Goal: Information Seeking & Learning: Learn about a topic

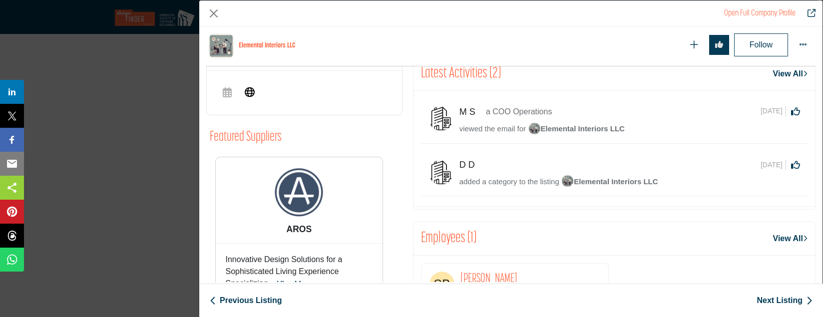
scroll to position [407, 0]
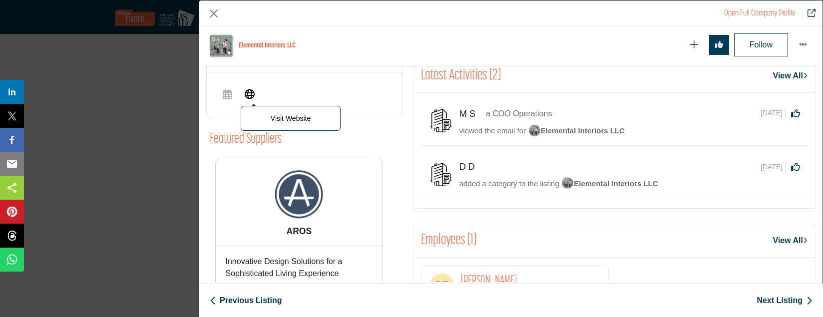
click at [252, 97] on icon "Company Data Modal" at bounding box center [250, 93] width 10 height 12
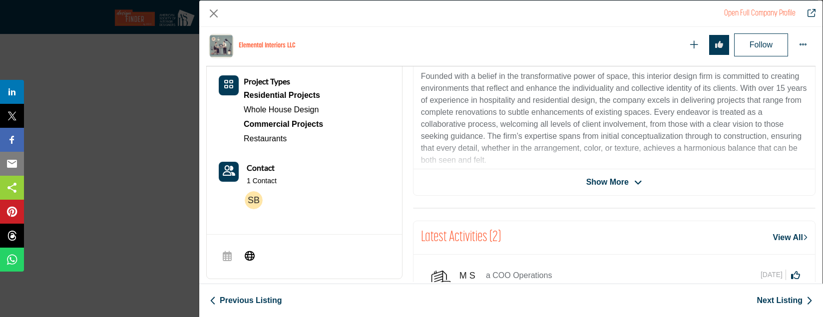
scroll to position [274, 0]
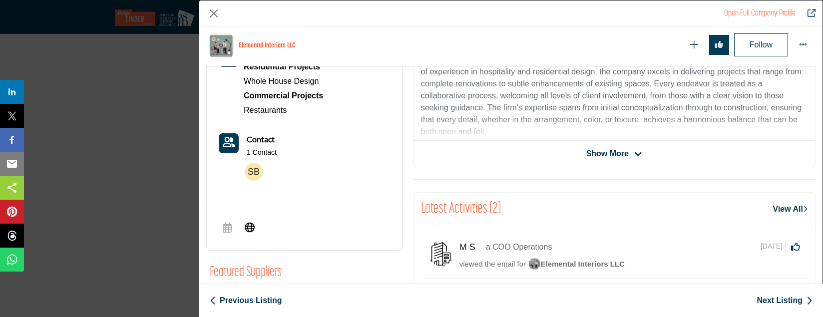
click at [601, 151] on span "Show More" at bounding box center [607, 154] width 42 height 12
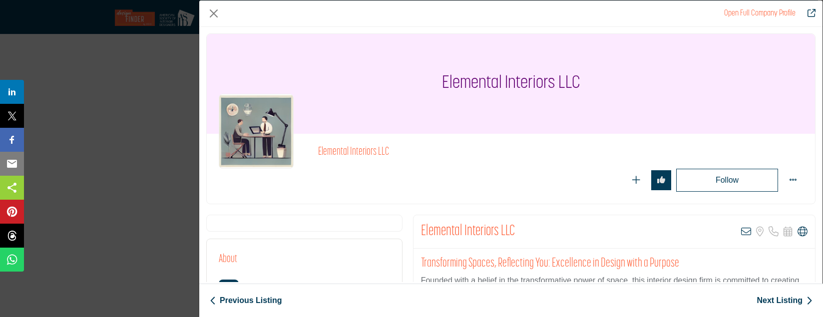
scroll to position [0, 0]
drag, startPoint x: 418, startPoint y: 232, endPoint x: 495, endPoint y: 232, distance: 77.4
click at [495, 232] on div "Elemental Interiors LLC View email address of this listing Sorry, but we don't …" at bounding box center [615, 232] width 402 height 33
copy h2 "Elemental Interiors"
drag, startPoint x: 535, startPoint y: 236, endPoint x: 420, endPoint y: 224, distance: 116.4
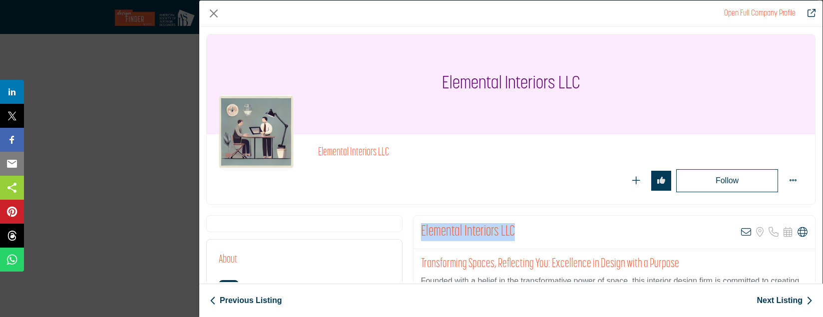
click at [420, 224] on div "Elemental Interiors LLC View email address of this listing Sorry, but we don't …" at bounding box center [615, 232] width 402 height 33
copy h2 "Elemental Interiors LLC"
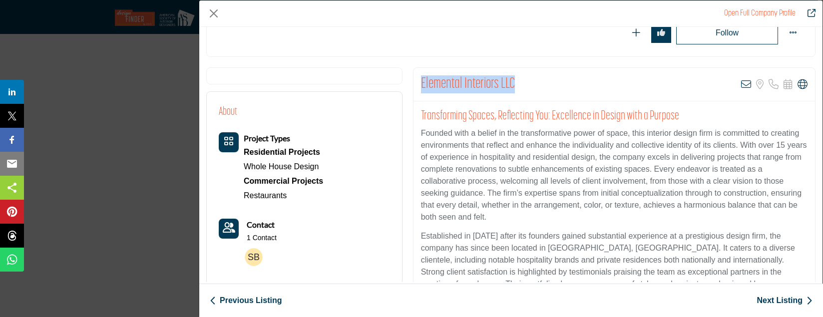
scroll to position [146, 0]
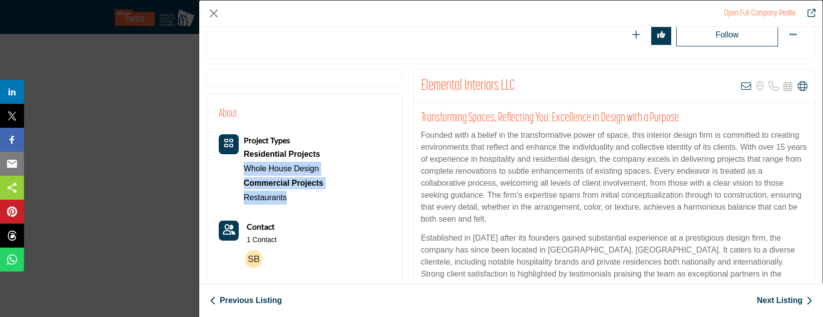
drag, startPoint x: 234, startPoint y: 165, endPoint x: 339, endPoint y: 200, distance: 110.4
click at [339, 200] on div "About Project Types Residential Projects Whole House Design Commercial Projects…" at bounding box center [304, 189] width 171 height 167
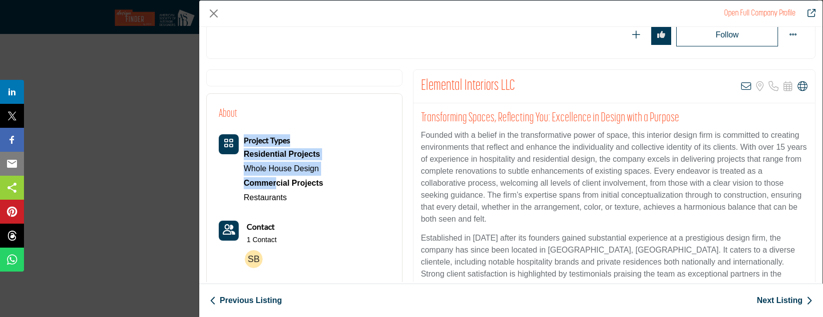
drag, startPoint x: 239, startPoint y: 154, endPoint x: 279, endPoint y: 179, distance: 47.0
click at [279, 179] on div "Project Types Residential Projects Whole House Design Commercial Projects Resta…" at bounding box center [271, 169] width 104 height 70
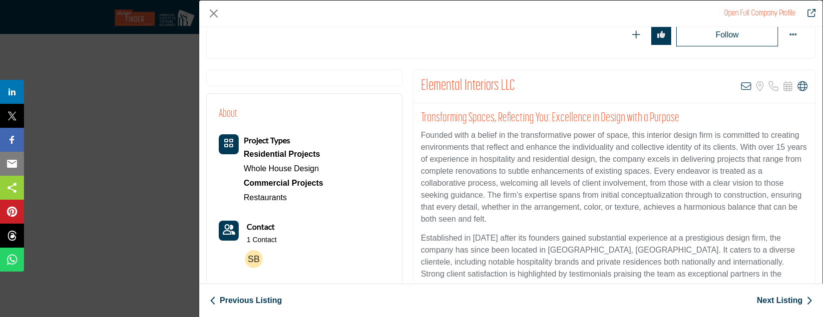
click at [343, 201] on div "About Project Types Residential Projects Whole House Design Commercial Projects…" at bounding box center [304, 189] width 171 height 167
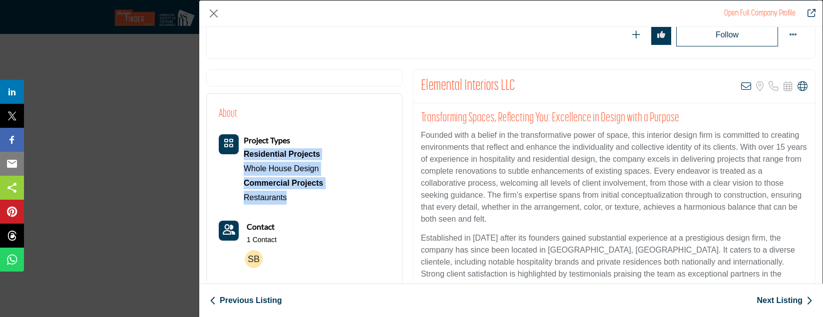
drag, startPoint x: 305, startPoint y: 205, endPoint x: 242, endPoint y: 159, distance: 78.0
click at [242, 159] on div "Project Types Residential Projects Whole House Design" at bounding box center [271, 203] width 104 height 138
copy div "Residential Projects Whole House Design Commercial Projects Restaurants"
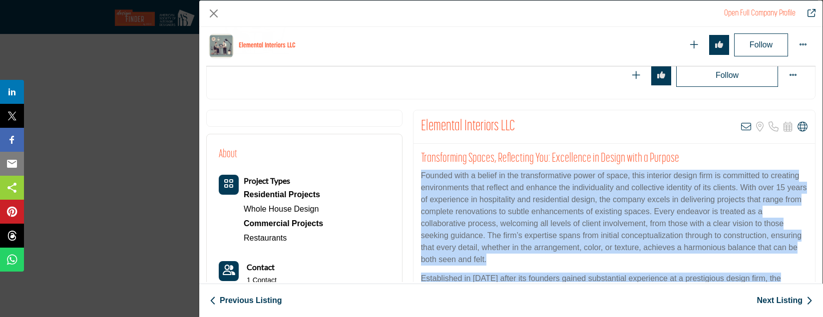
scroll to position [365, 0]
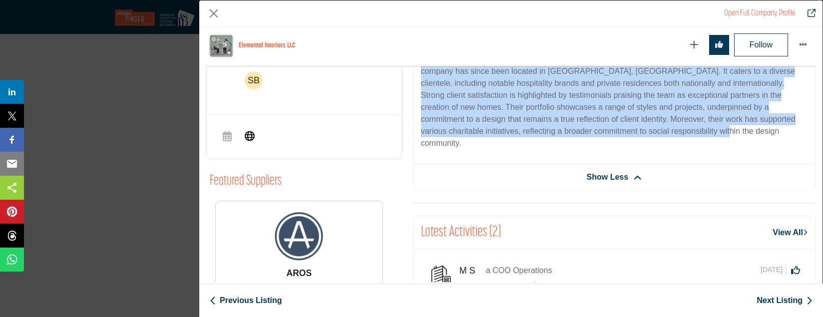
drag, startPoint x: 417, startPoint y: 132, endPoint x: 688, endPoint y: 130, distance: 270.7
click at [688, 130] on div "Transforming Spaces, Reflecting You: Excellence in Design with a Purpose Founde…" at bounding box center [615, 45] width 402 height 240
copy div "Loremip dolo s ametco ad eli seddoeiusmodte incid ut labor, etdo magnaali enima…"
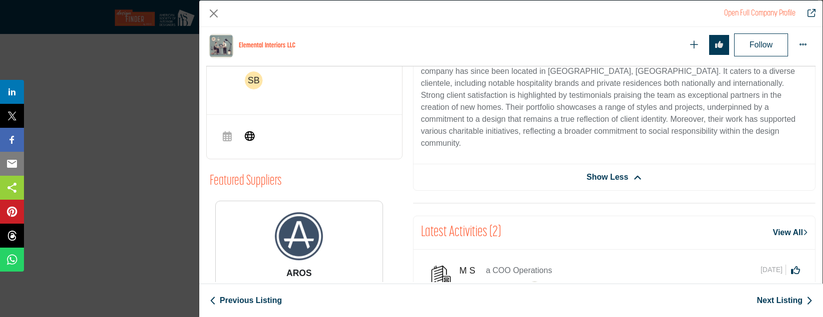
click at [785, 301] on link "Next Listing" at bounding box center [785, 301] width 56 height 12
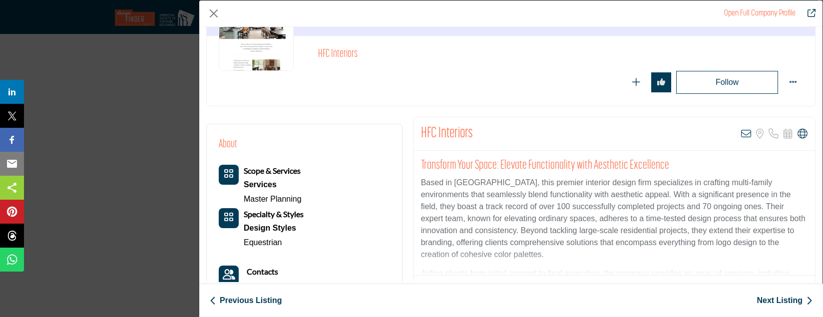
scroll to position [112, 0]
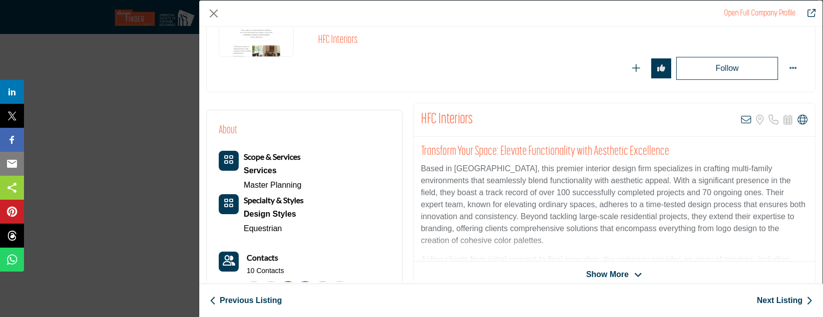
click at [619, 275] on span "Show More" at bounding box center [607, 275] width 42 height 12
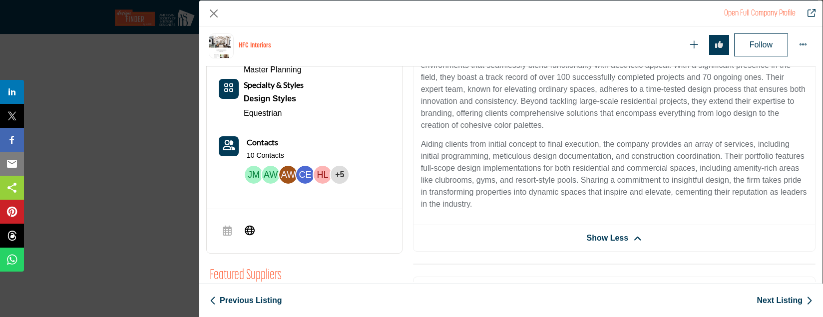
scroll to position [273, 0]
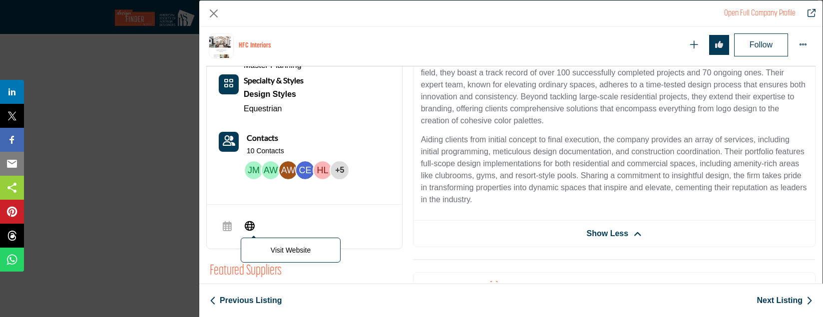
click at [248, 227] on icon "Company Data Modal" at bounding box center [250, 225] width 10 height 12
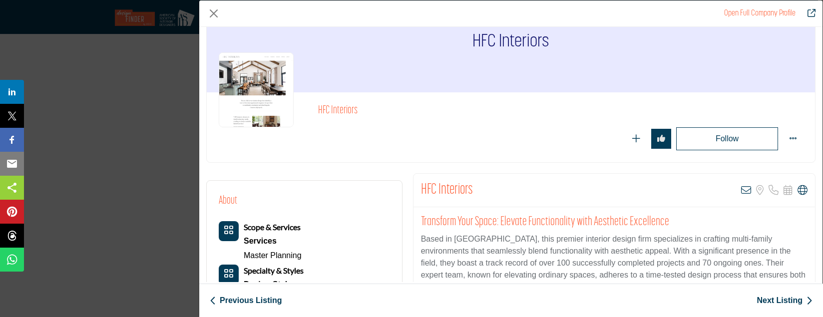
scroll to position [492, 0]
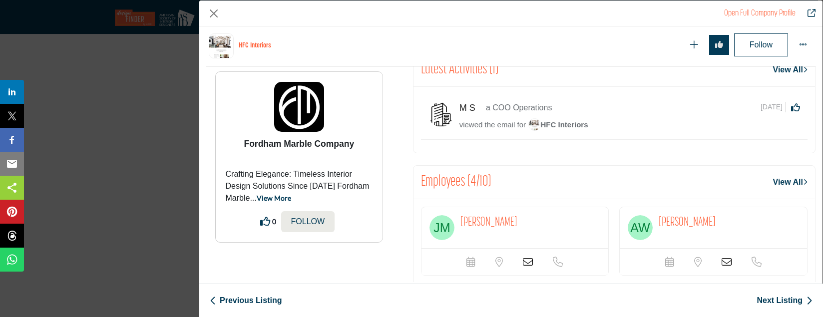
click at [817, 194] on div "HFC Interiors Follow Following Message +5" at bounding box center [510, 154] width 623 height 255
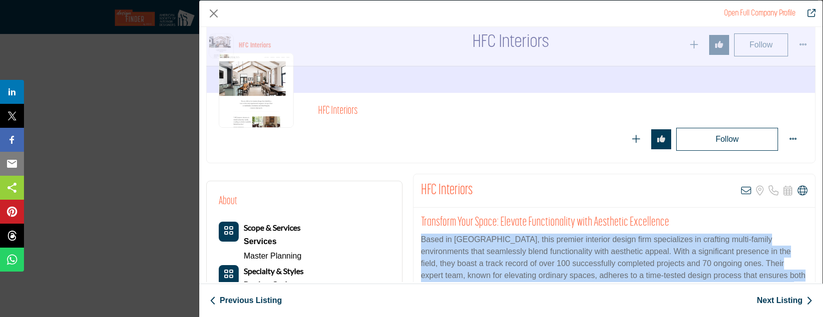
scroll to position [246, 0]
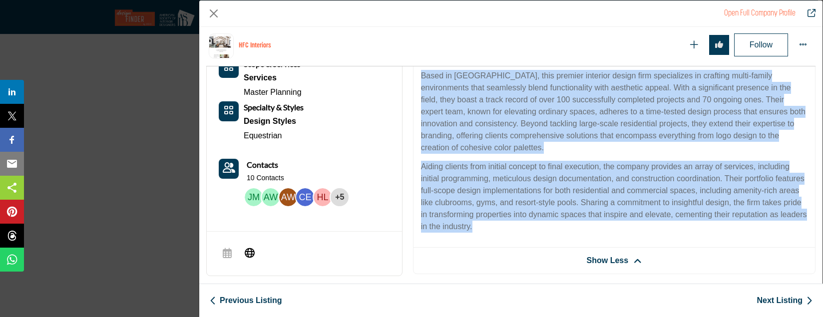
drag, startPoint x: 419, startPoint y: 221, endPoint x: 660, endPoint y: 222, distance: 241.2
click at [660, 222] on div "Transform Your Space: Elevate Functionality with Aesthetic Excellence Based in …" at bounding box center [615, 146] width 402 height 204
copy div "Based in [GEOGRAPHIC_DATA], this premier interior design firm specializes in cr…"
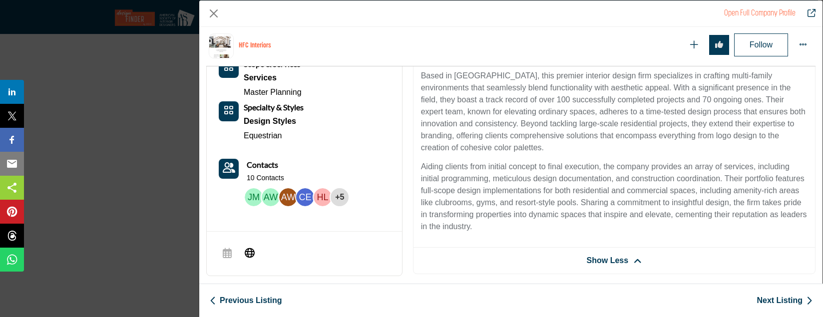
click at [393, 171] on div "About Scope & Services Services Master Planning +5" at bounding box center [304, 120] width 195 height 207
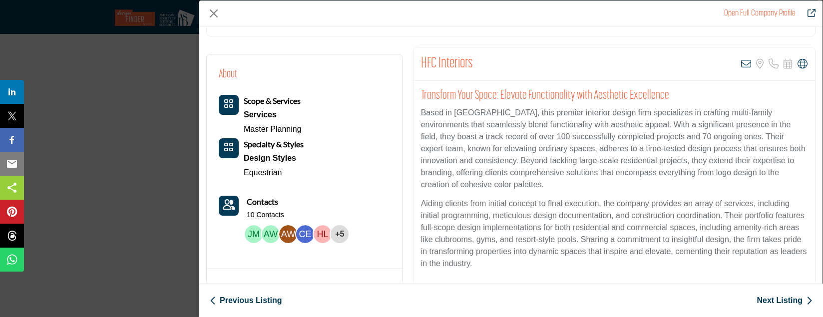
scroll to position [133, 0]
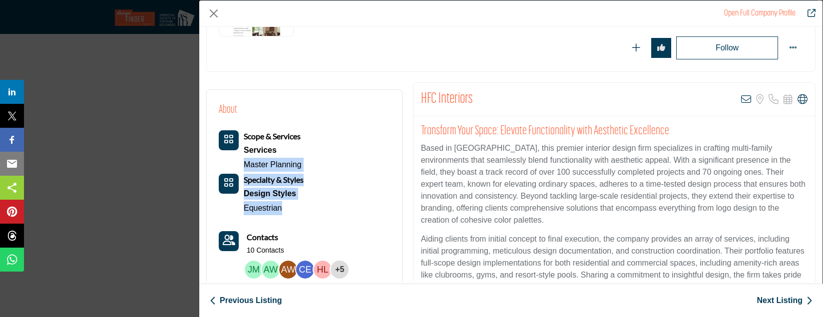
drag, startPoint x: 237, startPoint y: 160, endPoint x: 325, endPoint y: 205, distance: 98.7
click at [325, 205] on div "Scope & Services Services Master Planning Specialty & Styles" at bounding box center [285, 172] width 133 height 85
copy div "Master Planning Specialty & Styles Design Styles Equestrian"
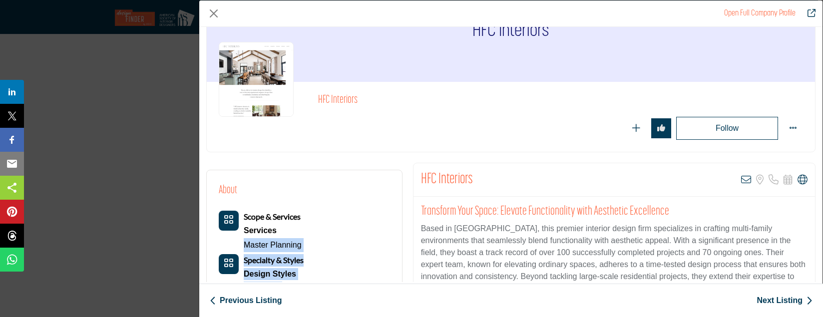
scroll to position [0, 0]
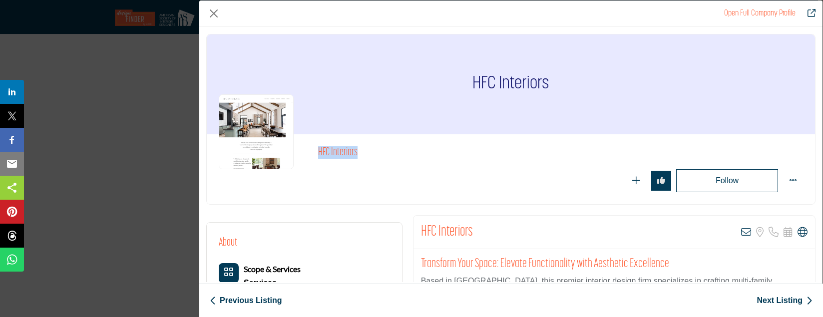
drag, startPoint x: 361, startPoint y: 157, endPoint x: 316, endPoint y: 156, distance: 45.5
click at [316, 156] on div "HFC Interiors" at bounding box center [511, 169] width 584 height 46
copy h2 "HFC Interiors"
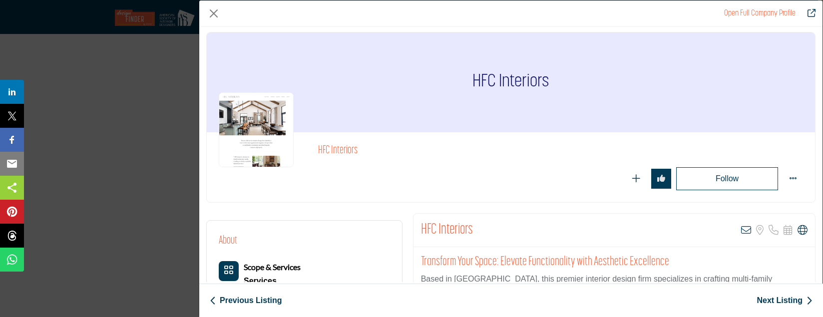
click at [780, 302] on link "Next Listing" at bounding box center [785, 301] width 56 height 12
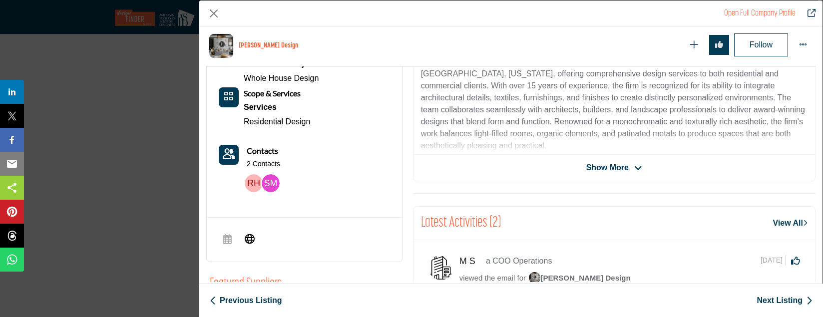
scroll to position [309, 0]
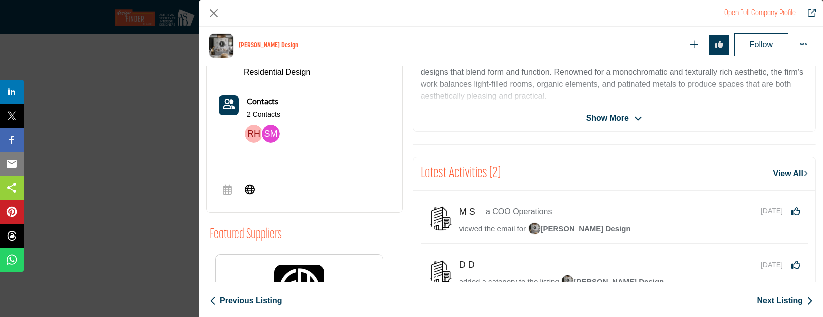
click at [614, 114] on span "Show More" at bounding box center [607, 118] width 42 height 12
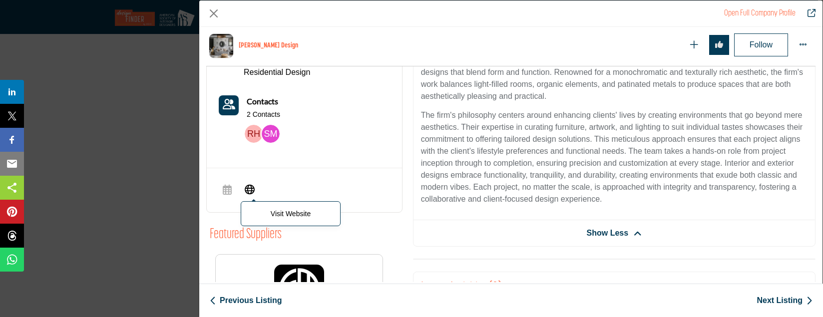
click at [250, 187] on icon "Company Data Modal" at bounding box center [250, 189] width 10 height 12
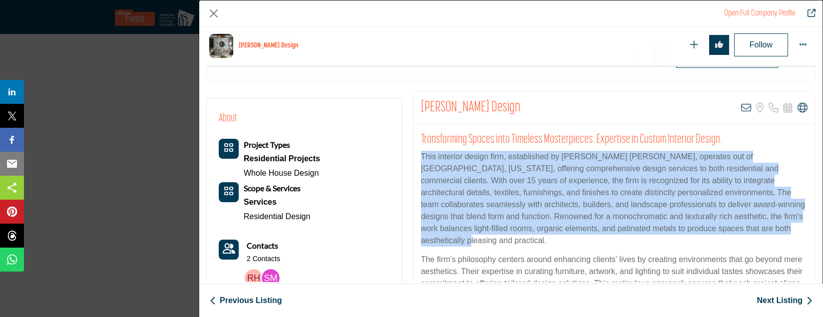
scroll to position [266, 0]
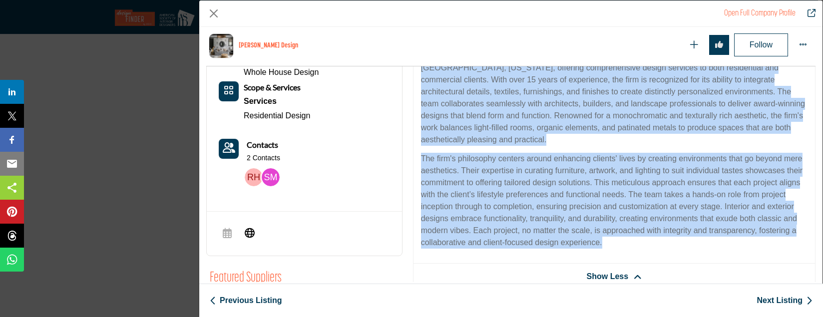
drag, startPoint x: 419, startPoint y: 149, endPoint x: 693, endPoint y: 237, distance: 287.8
click at [693, 241] on div "Transforming Spaces into Timeless Masterpieces: Expertise in Custom Interior De…" at bounding box center [615, 144] width 402 height 240
copy div "This interior design firm, established by [PERSON_NAME] [PERSON_NAME], operates…"
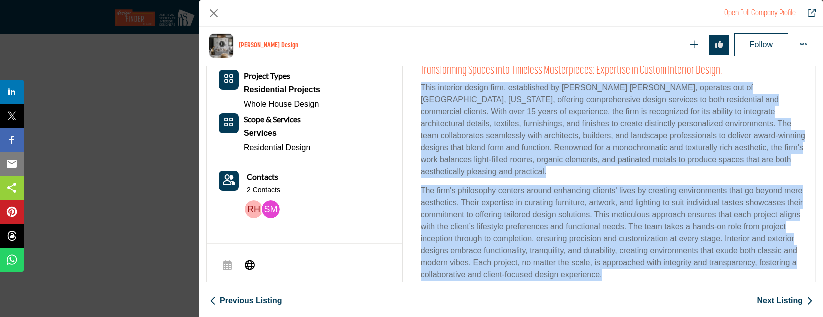
scroll to position [232, 0]
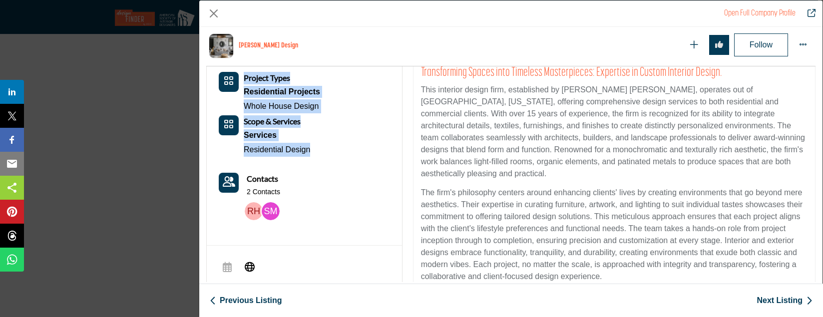
drag, startPoint x: 241, startPoint y: 91, endPoint x: 324, endPoint y: 147, distance: 100.0
click at [324, 147] on div "About Project Types Residential Projects Whole House Design" at bounding box center [304, 133] width 171 height 181
drag, startPoint x: 324, startPoint y: 154, endPoint x: 242, endPoint y: 93, distance: 102.5
click at [242, 93] on div "About Project Types Residential Projects Whole House Design" at bounding box center [304, 133] width 171 height 181
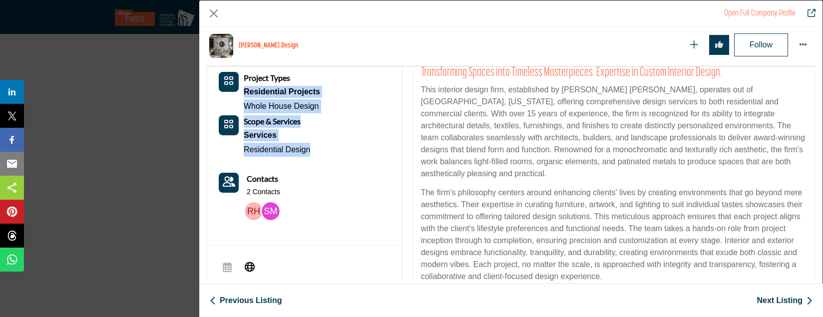
copy div "Residential Projects Whole House Design Scope & Services Services Residential D…"
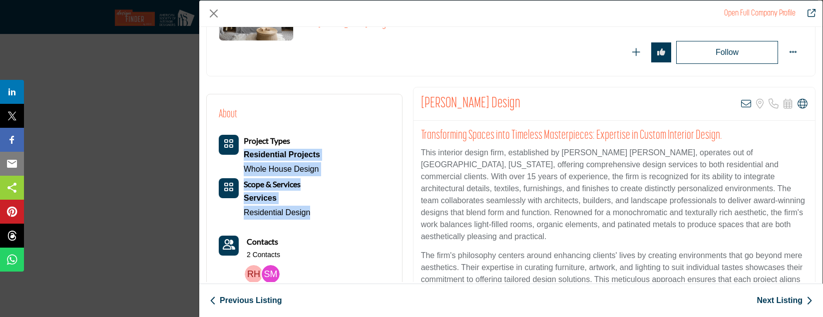
scroll to position [131, 0]
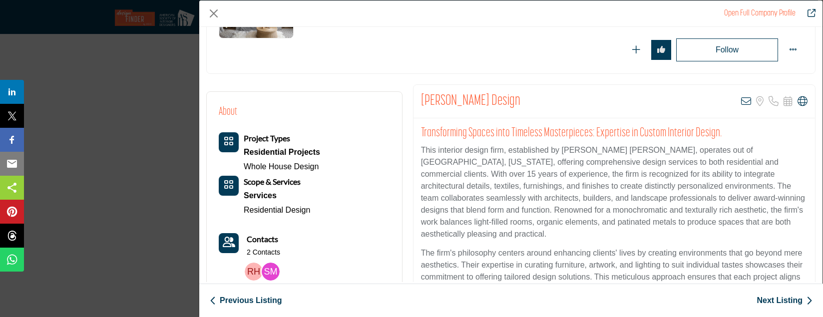
click at [786, 300] on link "Next Listing" at bounding box center [785, 301] width 56 height 12
